Goal: Task Accomplishment & Management: Use online tool/utility

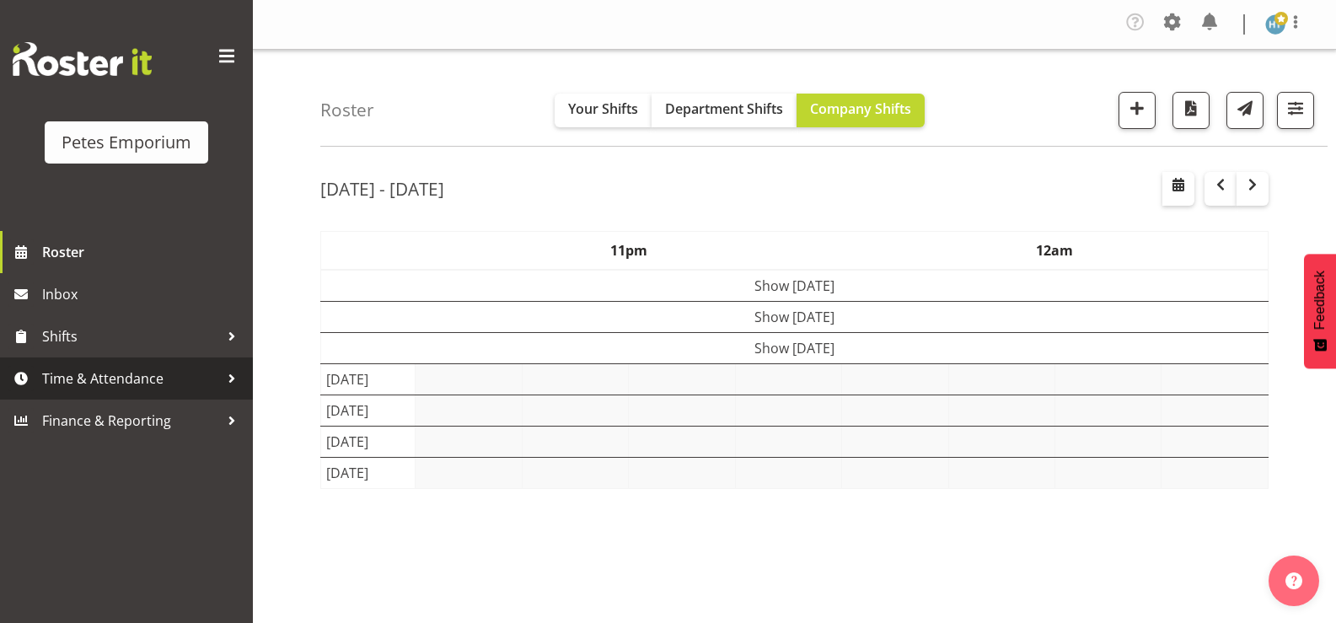
click at [118, 371] on span "Time & Attendance" at bounding box center [130, 378] width 177 height 25
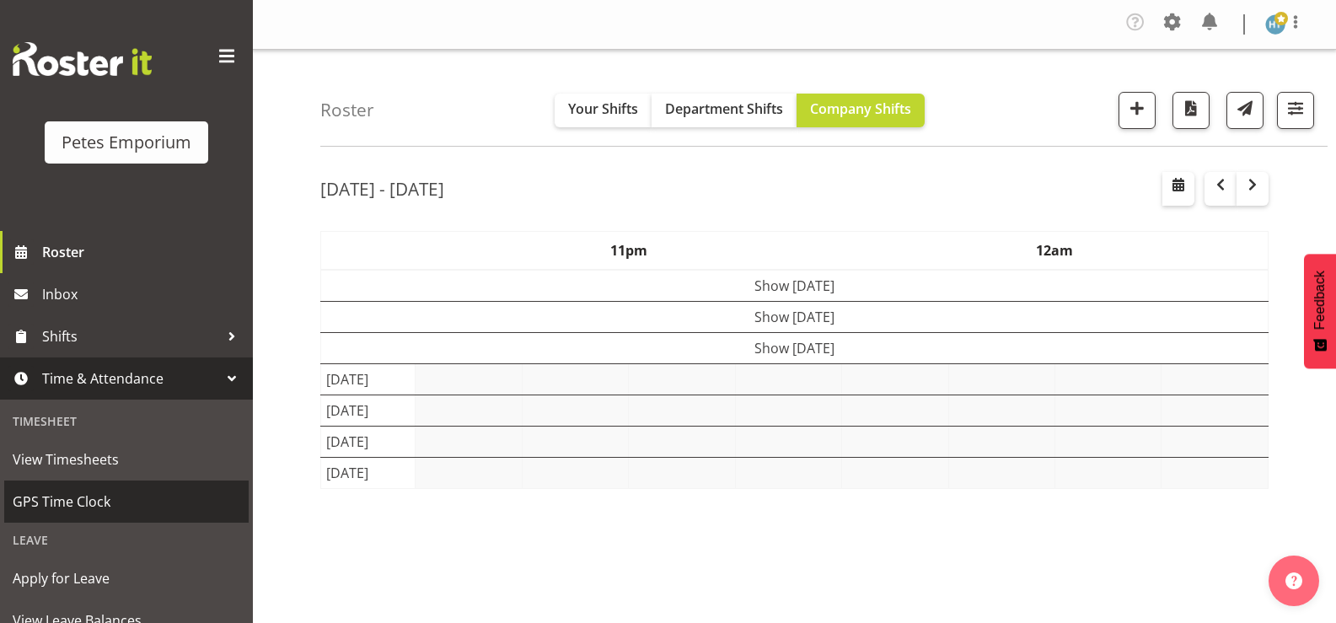
click at [78, 500] on span "GPS Time Clock" at bounding box center [127, 501] width 228 height 25
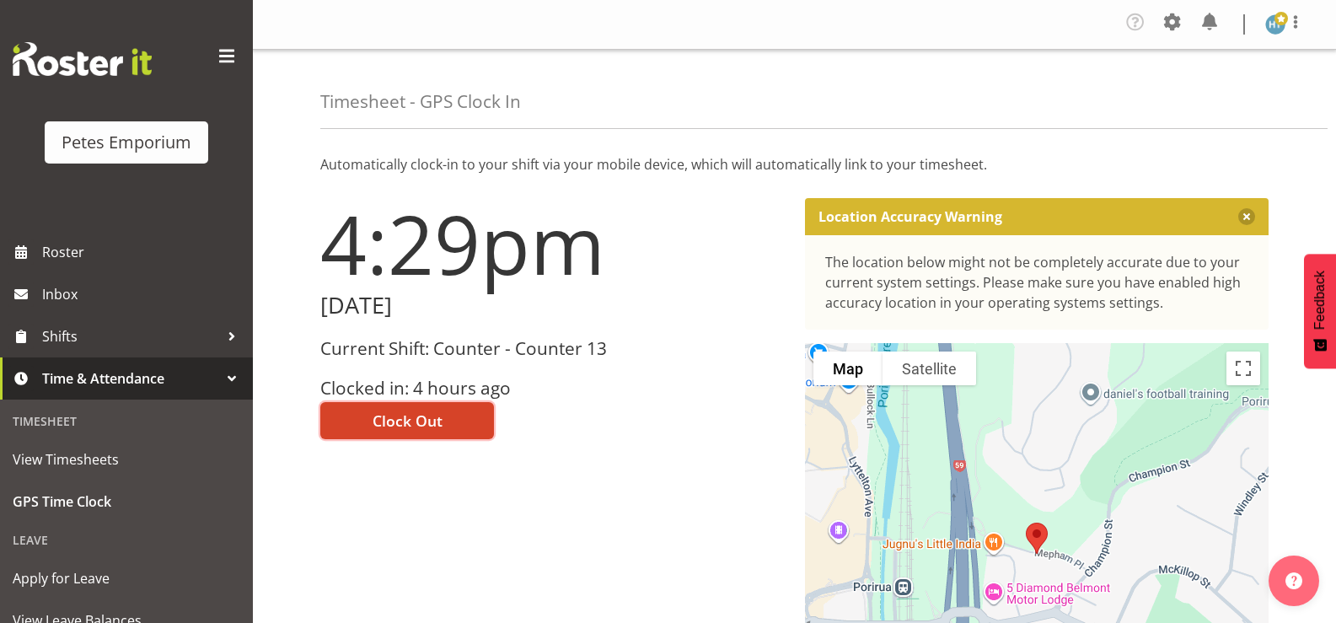
click at [422, 407] on button "Clock Out" at bounding box center [407, 420] width 174 height 37
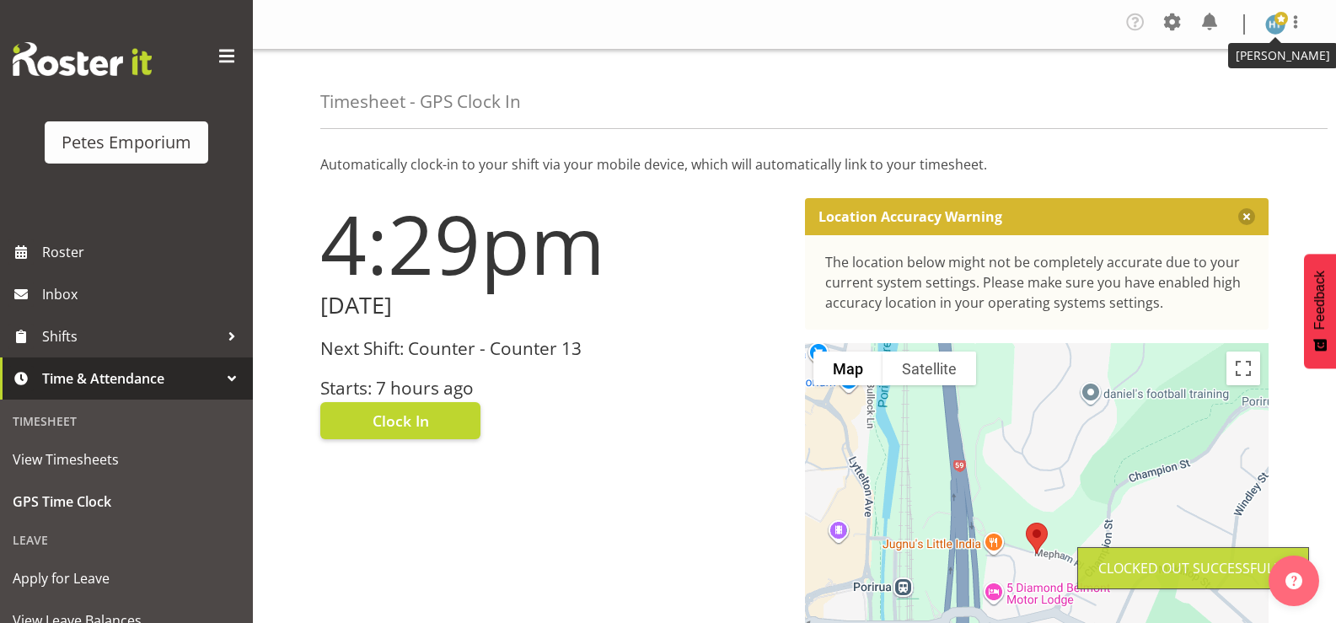
drag, startPoint x: 1275, startPoint y: 25, endPoint x: 1271, endPoint y: 49, distance: 23.8
click at [1276, 25] on img at bounding box center [1275, 24] width 20 height 20
click at [1190, 94] on link "Log Out" at bounding box center [1225, 93] width 162 height 30
